Goal: Task Accomplishment & Management: Manage account settings

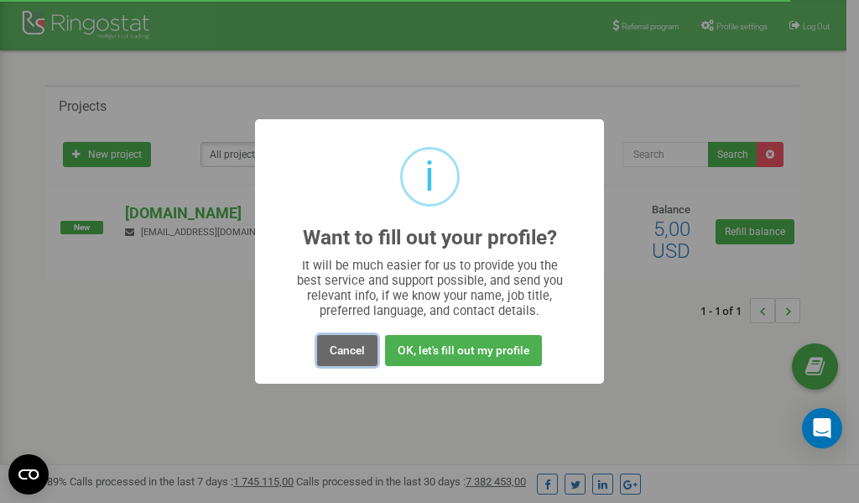
click at [345, 348] on button "Cancel" at bounding box center [347, 350] width 60 height 31
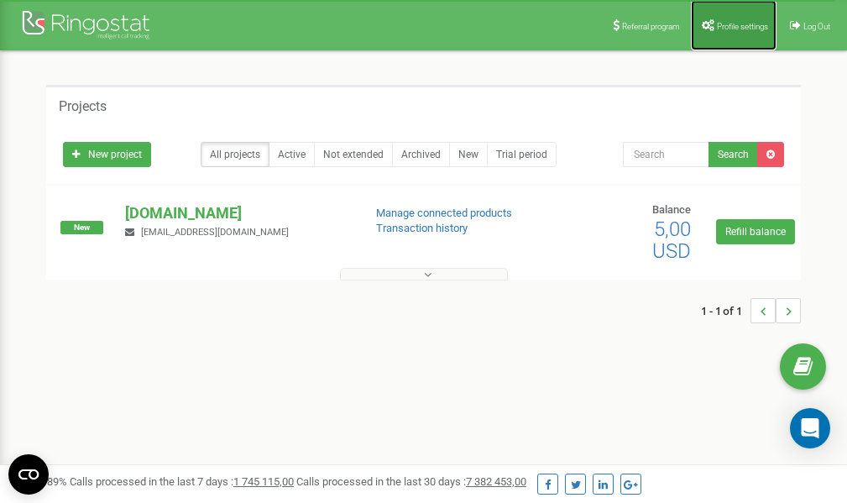
click at [732, 29] on span "Profile settings" at bounding box center [742, 26] width 51 height 9
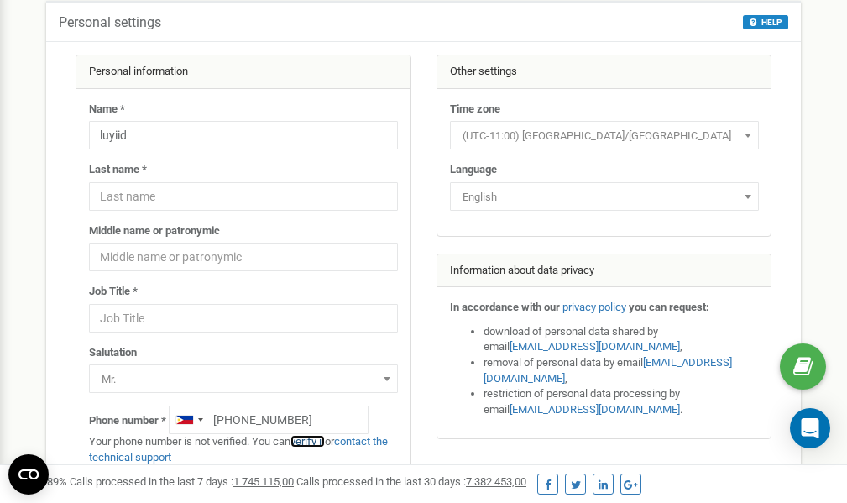
click at [311, 440] on link "verify it" at bounding box center [307, 441] width 34 height 13
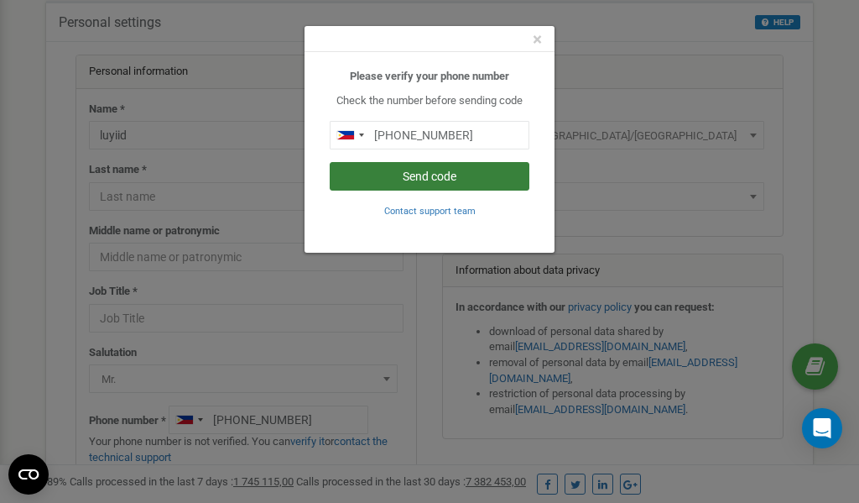
click at [442, 178] on button "Send code" at bounding box center [430, 176] width 200 height 29
